Goal: Information Seeking & Learning: Learn about a topic

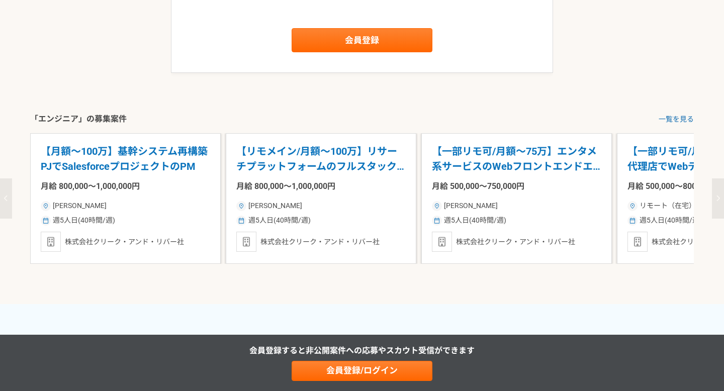
scroll to position [1306, 0]
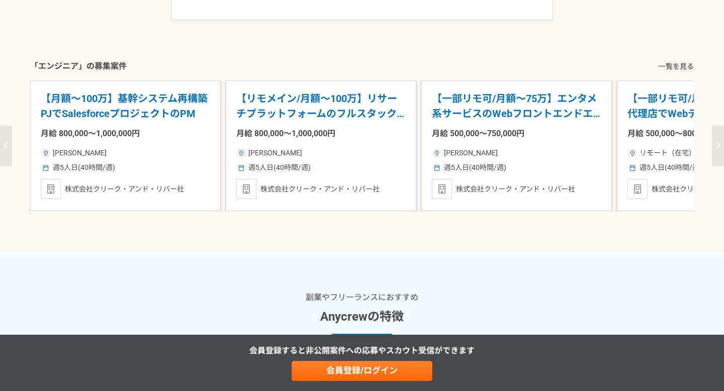
click at [670, 61] on link "一覧を見る" at bounding box center [675, 66] width 35 height 11
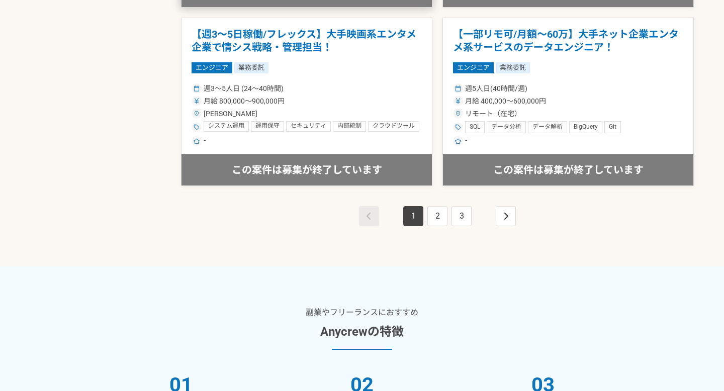
scroll to position [1881, 0]
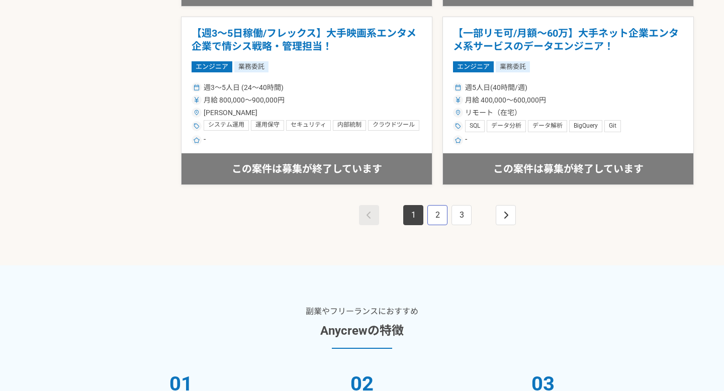
click at [434, 218] on link "2" at bounding box center [437, 215] width 20 height 20
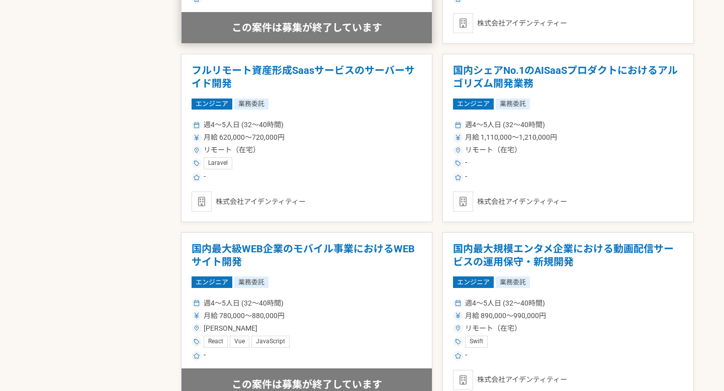
scroll to position [1312, 0]
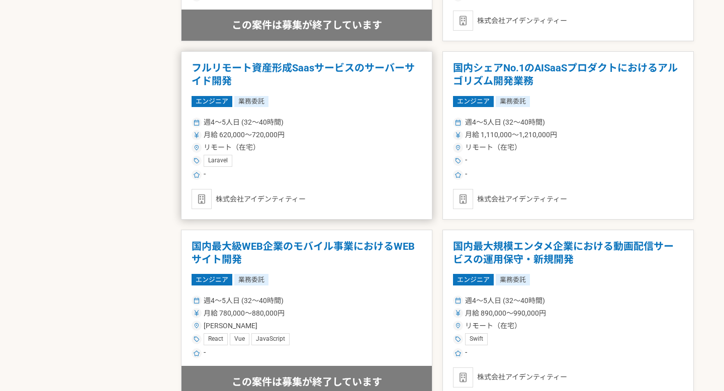
click at [293, 66] on h1 "フルリモート資産形成Saasサービスのサーバーサイド開発" at bounding box center [306, 75] width 230 height 26
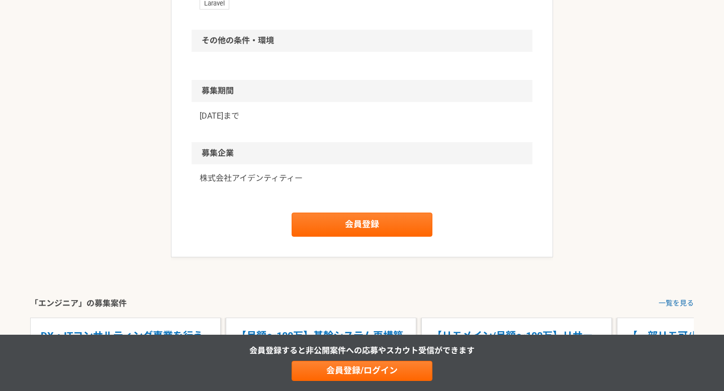
scroll to position [752, 0]
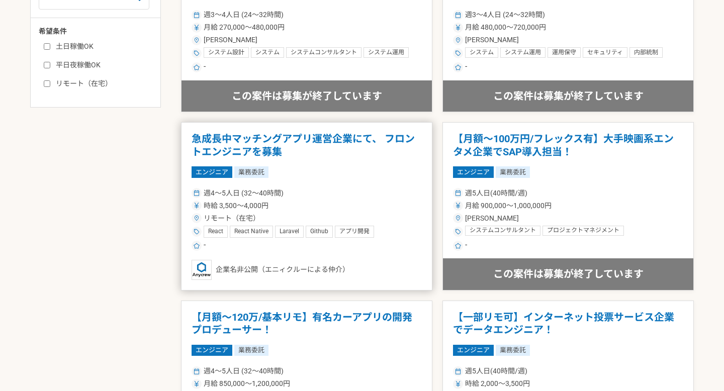
scroll to position [532, 0]
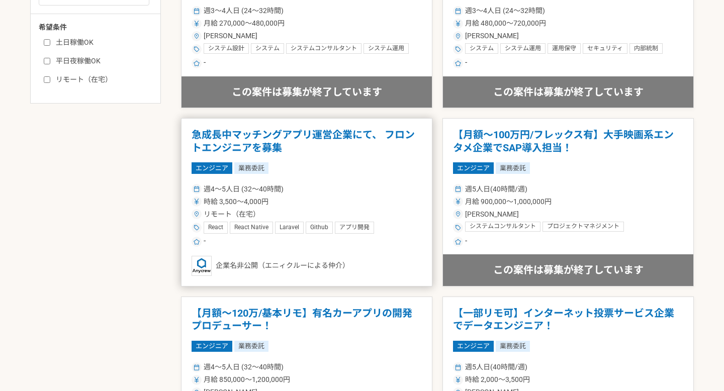
click at [239, 148] on h1 "急成長中マッチングアプリ運営企業にて、 フロントエンジニアを募集" at bounding box center [306, 142] width 230 height 26
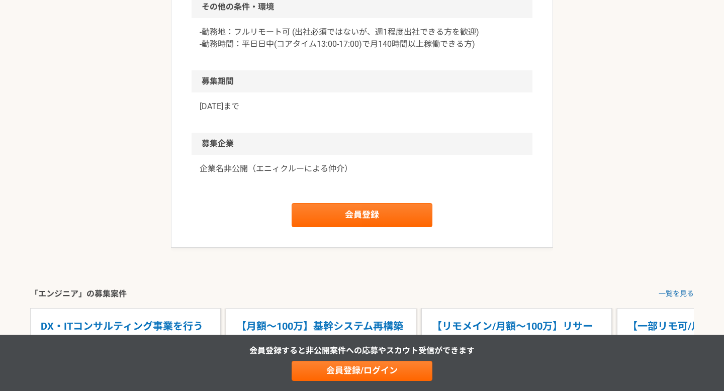
scroll to position [1138, 0]
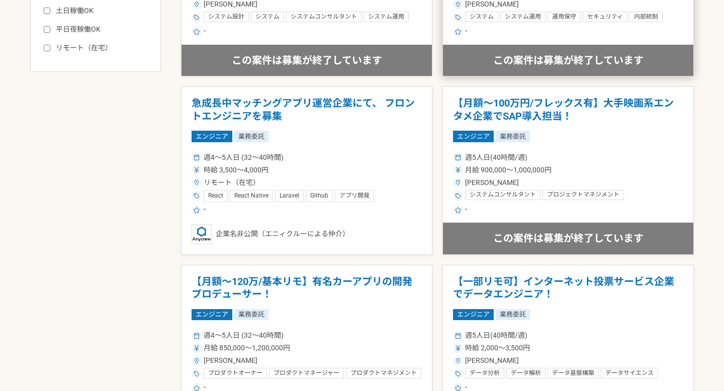
scroll to position [1276, 0]
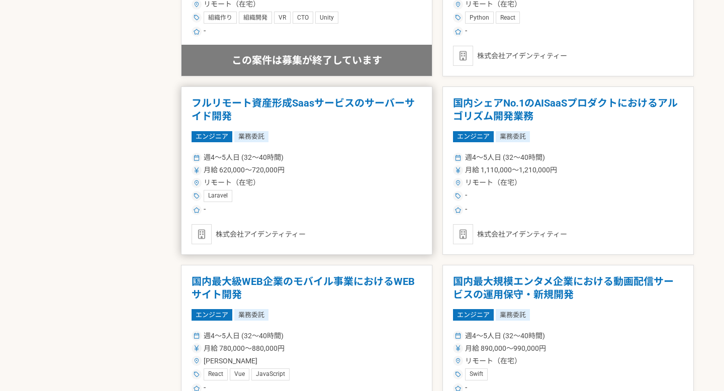
click at [318, 106] on h1 "フルリモート資産形成Saasサービスのサーバーサイド開発" at bounding box center [306, 110] width 230 height 26
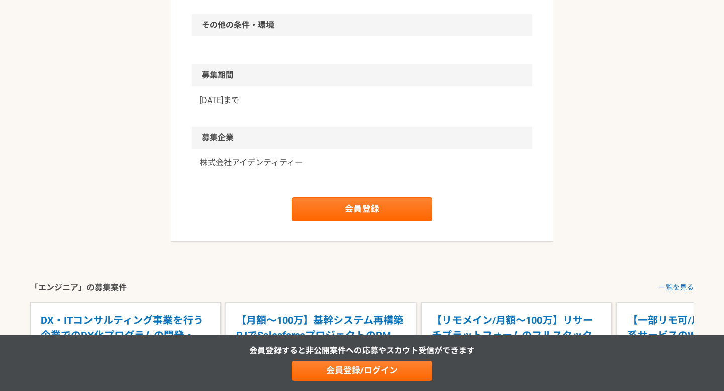
scroll to position [753, 0]
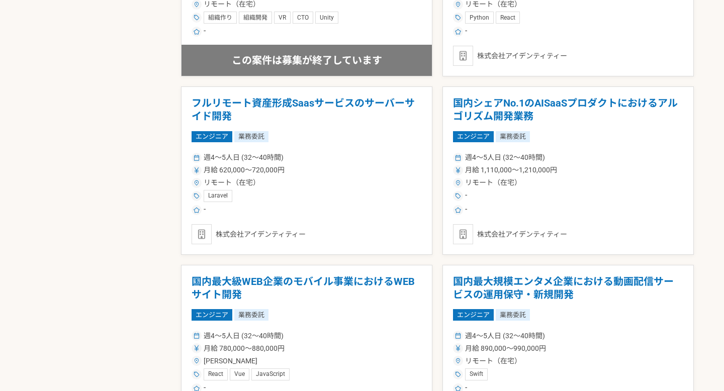
scroll to position [1811, 0]
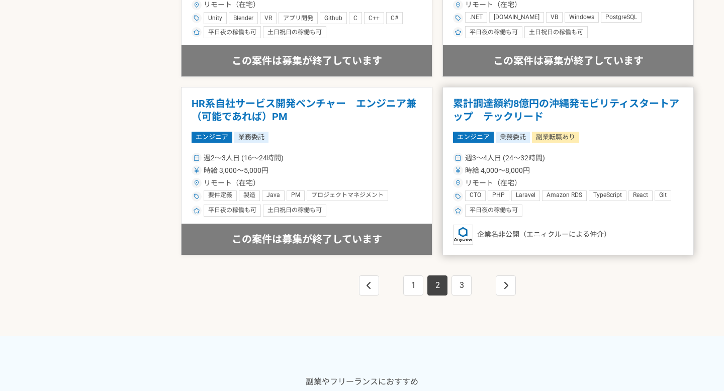
click at [524, 107] on h1 "累計調達額約8億円の沖縄発モビリティスタートアップ　テックリード" at bounding box center [568, 110] width 230 height 26
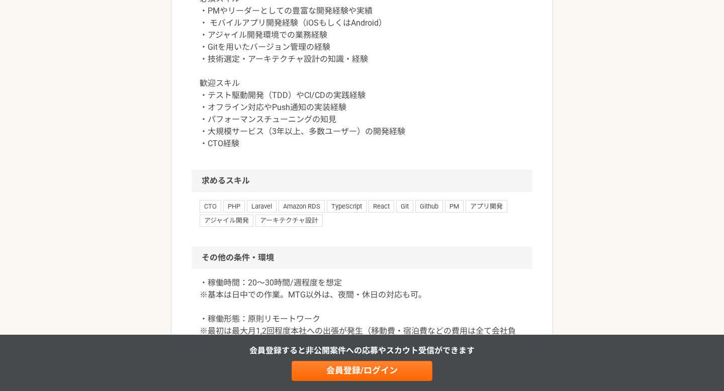
scroll to position [1114, 0]
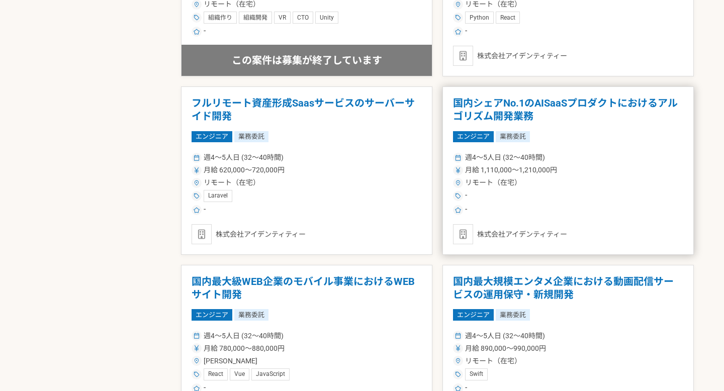
scroll to position [1811, 0]
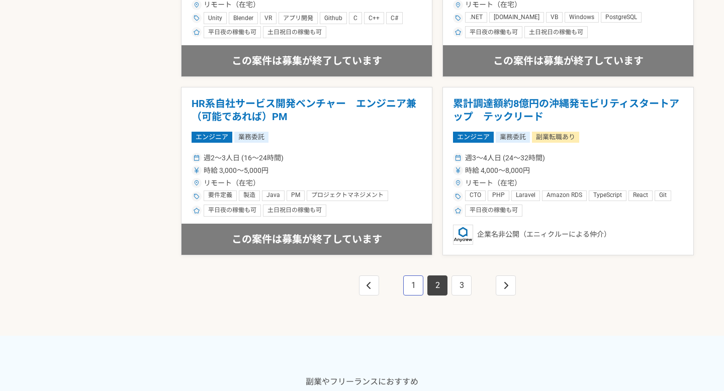
click at [412, 282] on link "1" at bounding box center [413, 285] width 20 height 20
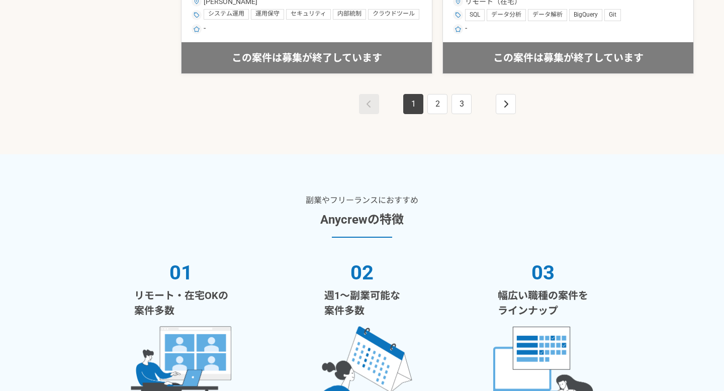
scroll to position [1968, 0]
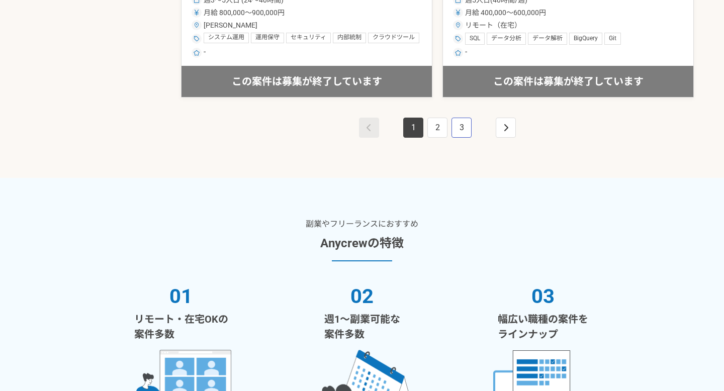
click at [466, 128] on link "3" at bounding box center [461, 128] width 20 height 20
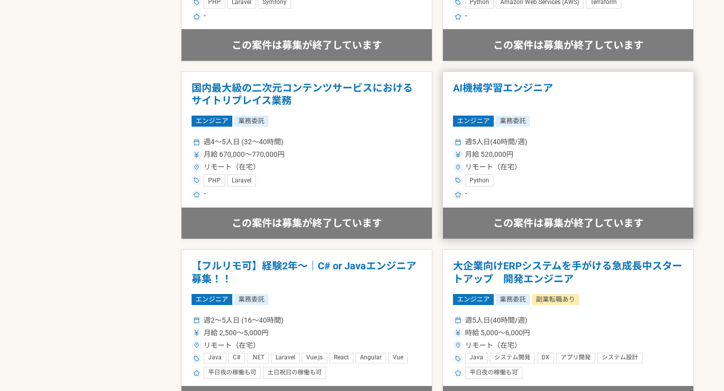
scroll to position [1892, 0]
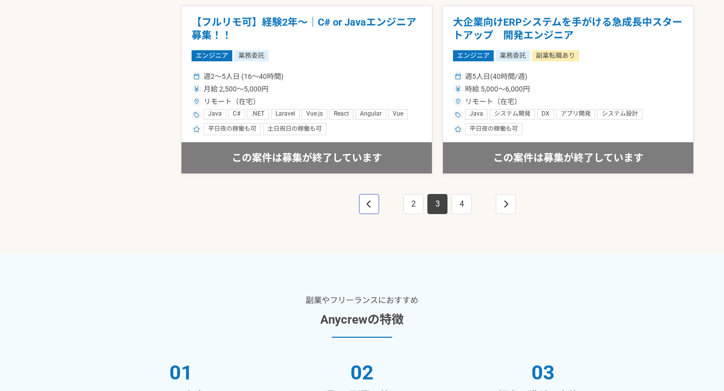
click at [374, 201] on link "pagination" at bounding box center [369, 204] width 20 height 20
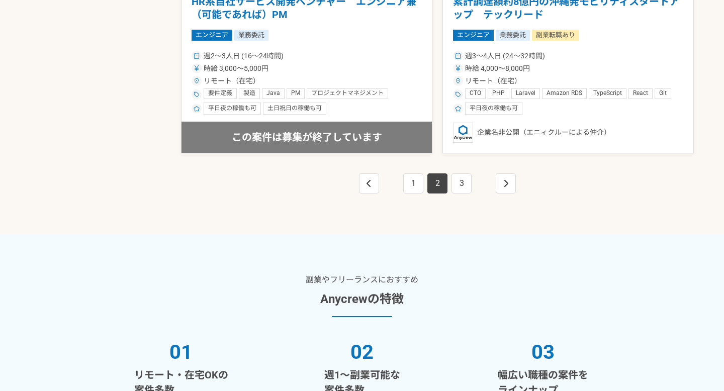
scroll to position [1898, 0]
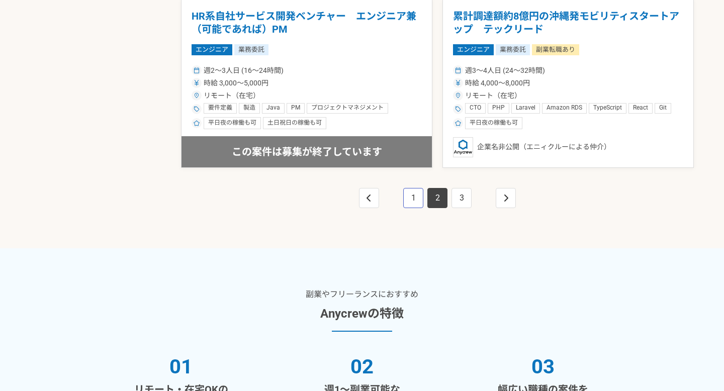
click at [410, 193] on link "1" at bounding box center [413, 198] width 20 height 20
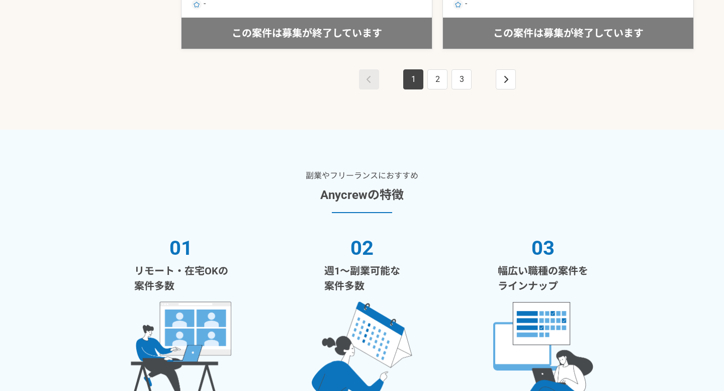
scroll to position [2024, 0]
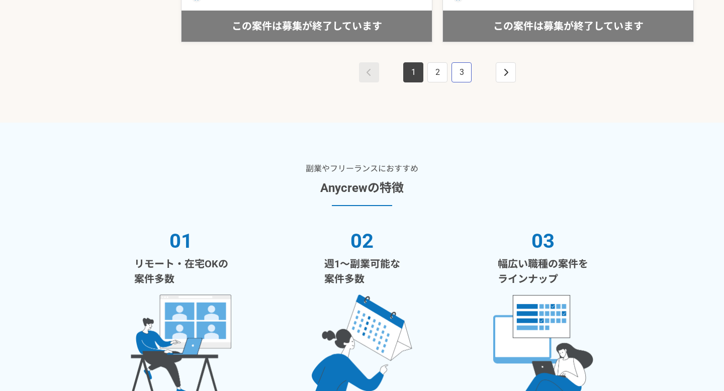
click at [454, 76] on link "3" at bounding box center [461, 72] width 20 height 20
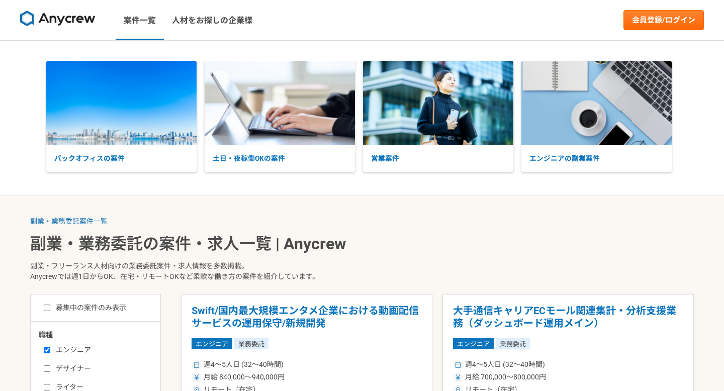
scroll to position [564, 0]
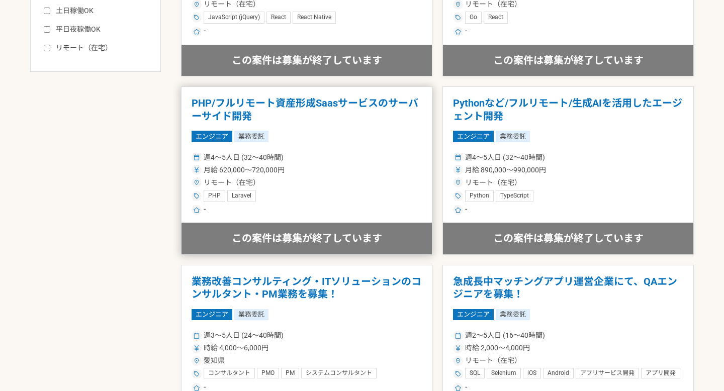
click at [239, 109] on h1 "PHP/フルリモート資産形成Saasサービスのサーバーサイド開発" at bounding box center [306, 110] width 230 height 26
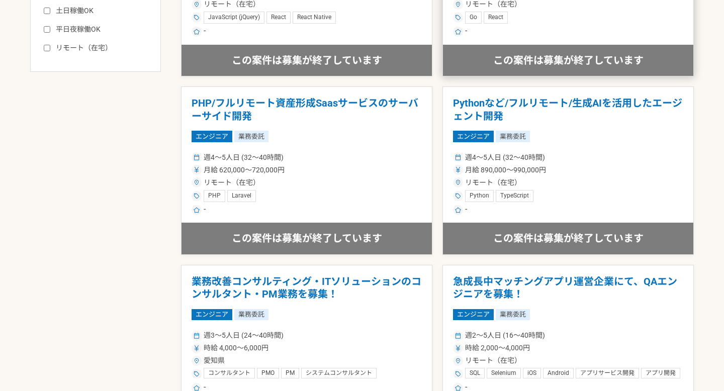
scroll to position [919, 0]
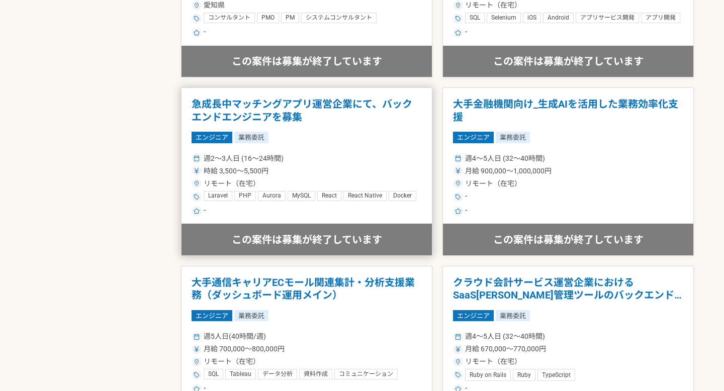
click at [284, 107] on h1 "急成長中マッチングアプリ運営企業にて、バックエンドエンジニアを募集" at bounding box center [306, 111] width 230 height 26
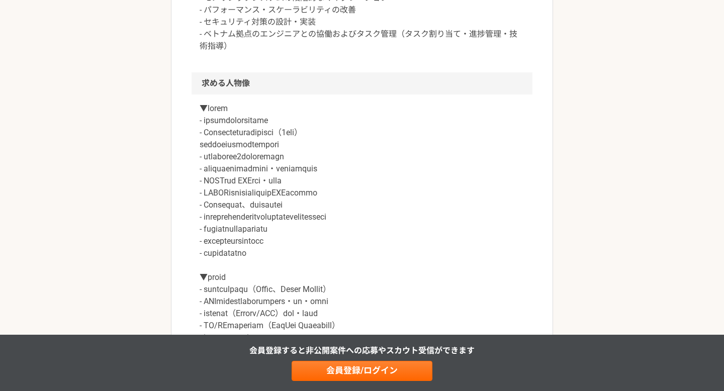
scroll to position [623, 0]
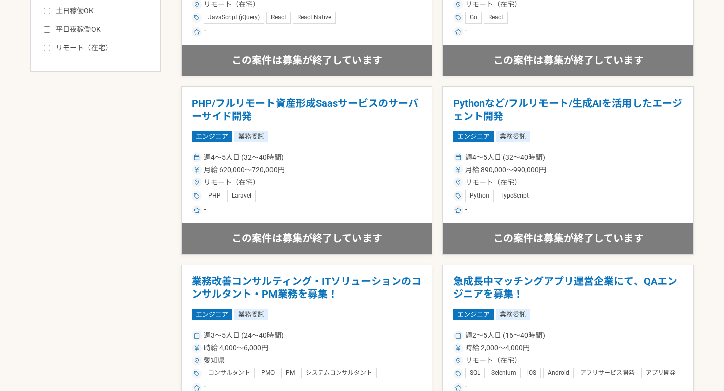
scroll to position [919, 0]
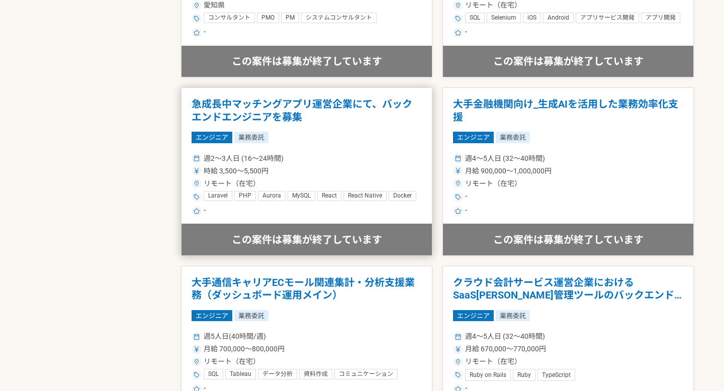
click at [295, 121] on h1 "急成長中マッチングアプリ運営企業にて、バックエンドエンジニアを募集" at bounding box center [306, 111] width 230 height 26
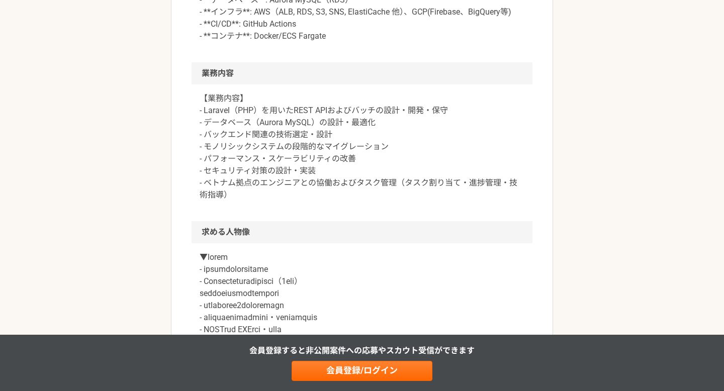
scroll to position [506, 0]
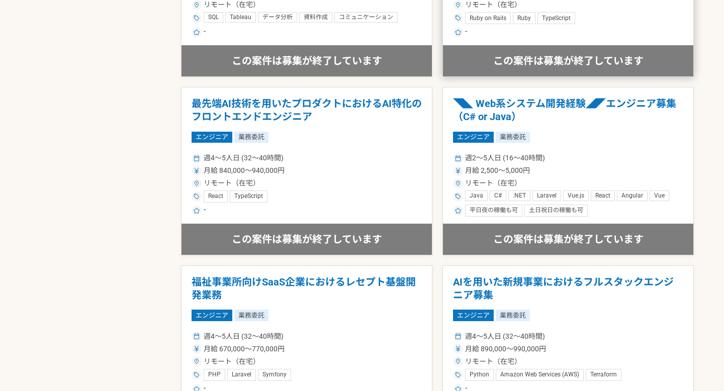
scroll to position [1633, 0]
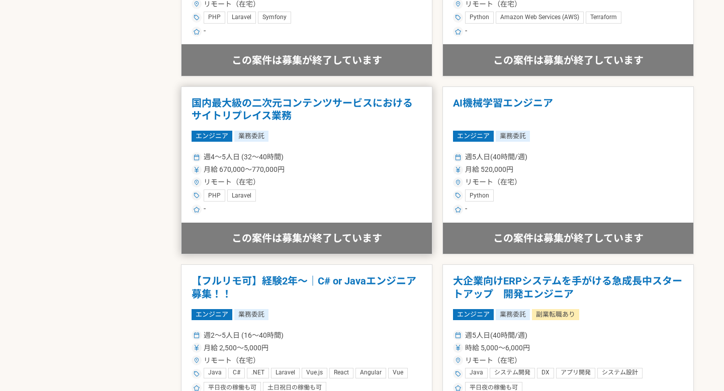
click at [301, 106] on h1 "国内最大級の二次元コンテンツサービスにおけるサイトリプレイス業務" at bounding box center [306, 110] width 230 height 26
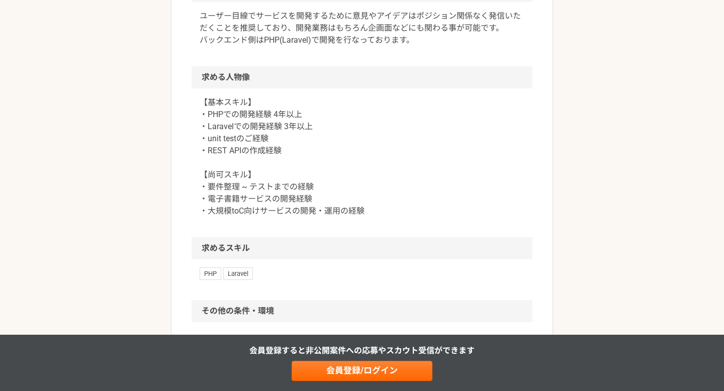
scroll to position [465, 0]
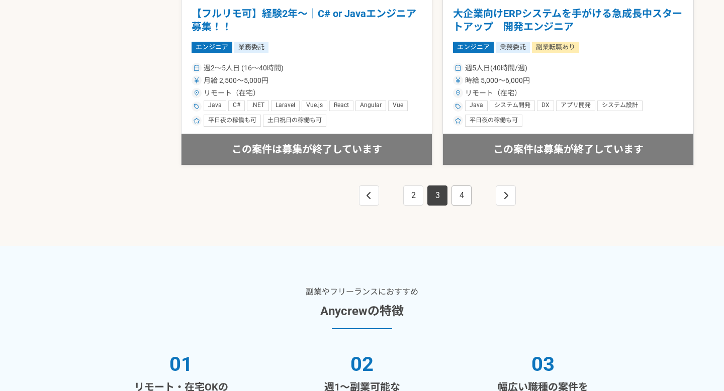
scroll to position [1879, 0]
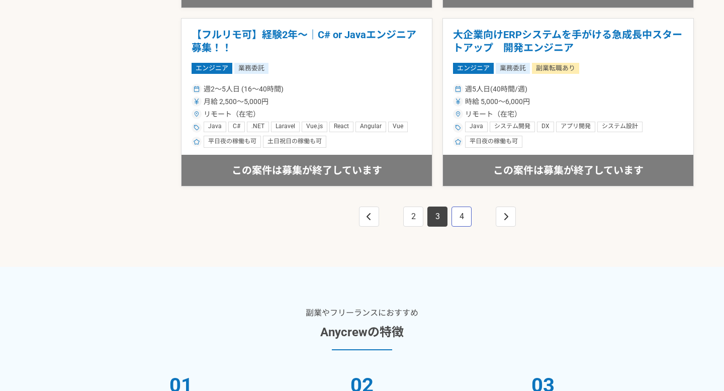
click at [461, 218] on link "4" at bounding box center [461, 217] width 20 height 20
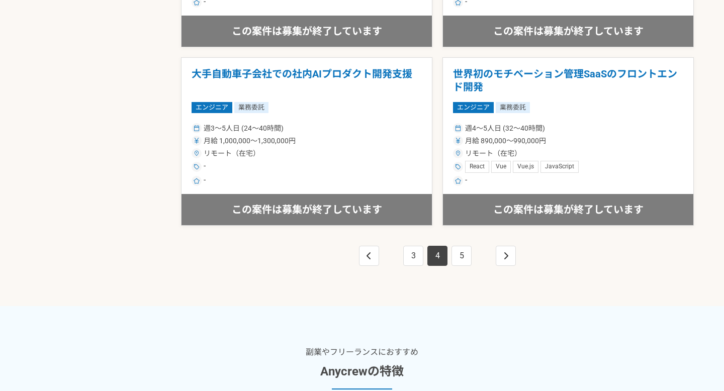
scroll to position [1862, 0]
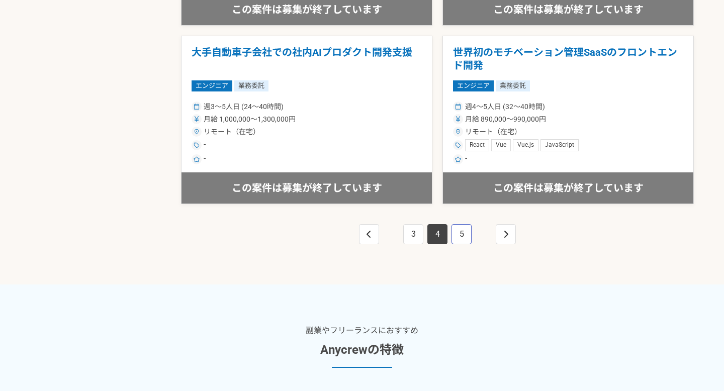
click at [459, 238] on link "5" at bounding box center [461, 234] width 20 height 20
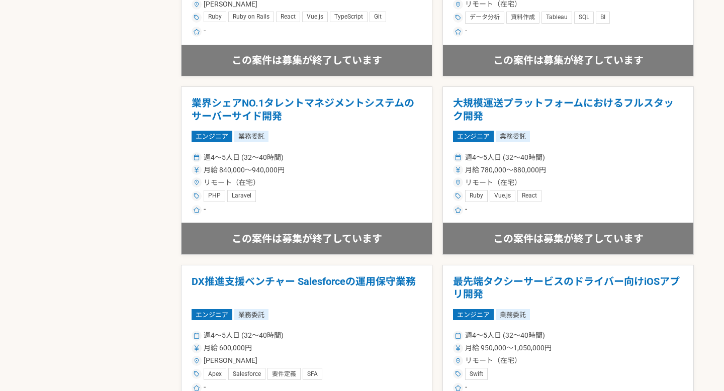
scroll to position [1362, 0]
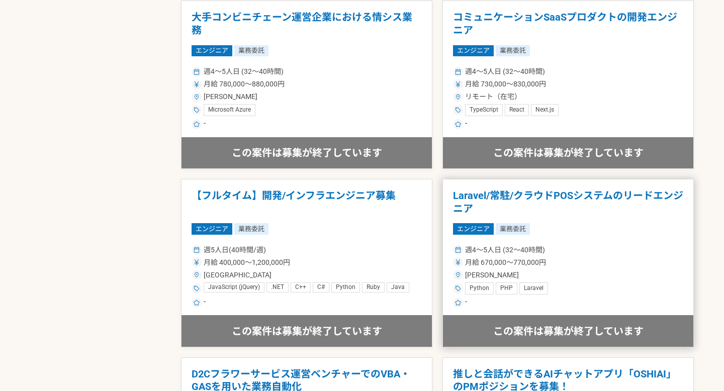
click at [490, 197] on h1 "Laravel/常駐/クラウドPOSシステムのリードエンジニア" at bounding box center [568, 202] width 230 height 26
